Goal: Task Accomplishment & Management: Use online tool/utility

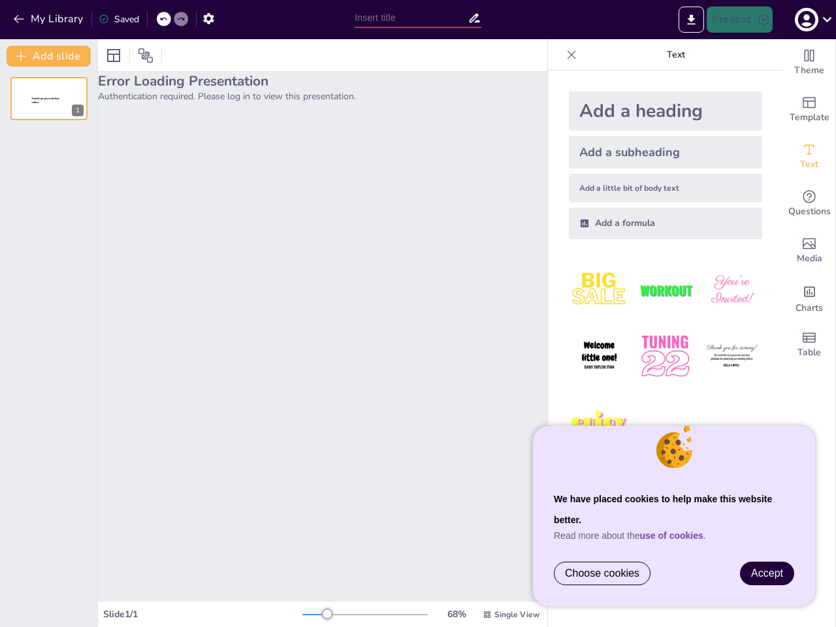
click at [418, 314] on div "Error Loading Presentation Authentication required. Please log in to view this …" at bounding box center [323, 336] width 450 height 529
click at [49, 19] on button "My Library" at bounding box center [49, 18] width 79 height 21
click at [164, 19] on icon at bounding box center [163, 19] width 8 height 8
click at [181, 19] on icon at bounding box center [181, 19] width 8 height 8
click at [208, 18] on icon "button" at bounding box center [209, 19] width 14 height 14
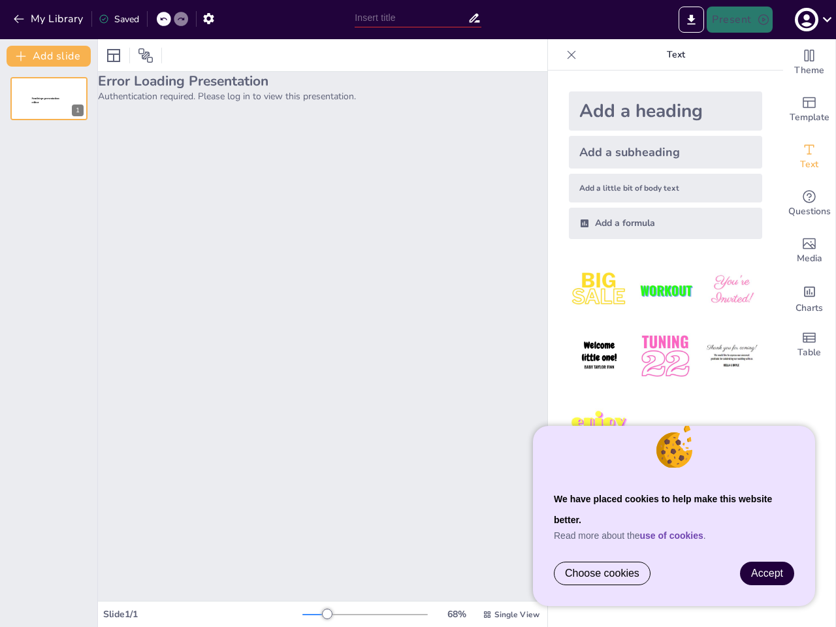
click at [418, 18] on input "text" at bounding box center [411, 17] width 112 height 19
click at [692, 20] on icon "Export to PowerPoint" at bounding box center [692, 19] width 8 height 10
click at [812, 20] on icon "button" at bounding box center [807, 20] width 18 height 18
